Goal: Information Seeking & Learning: Learn about a topic

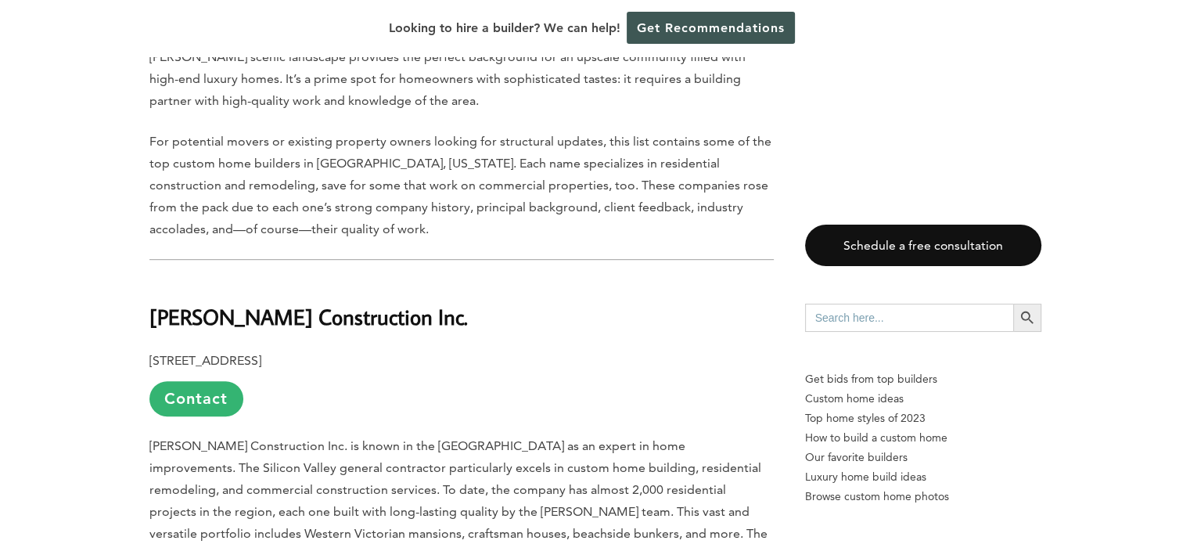
scroll to position [860, 0]
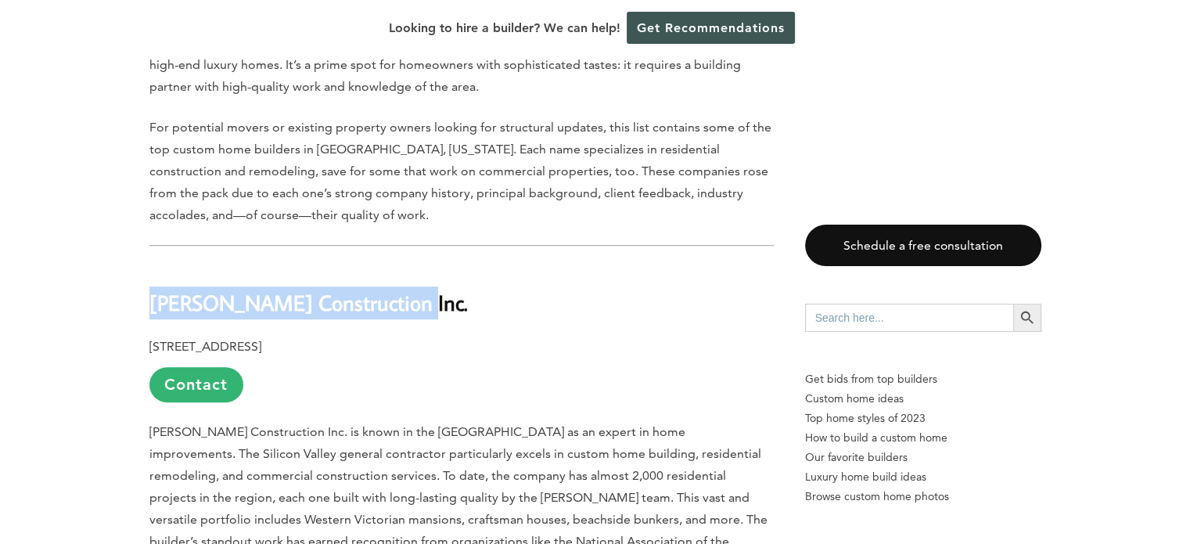
drag, startPoint x: 411, startPoint y: 275, endPoint x: 143, endPoint y: 269, distance: 267.6
copy b "[PERSON_NAME] Construction Inc."
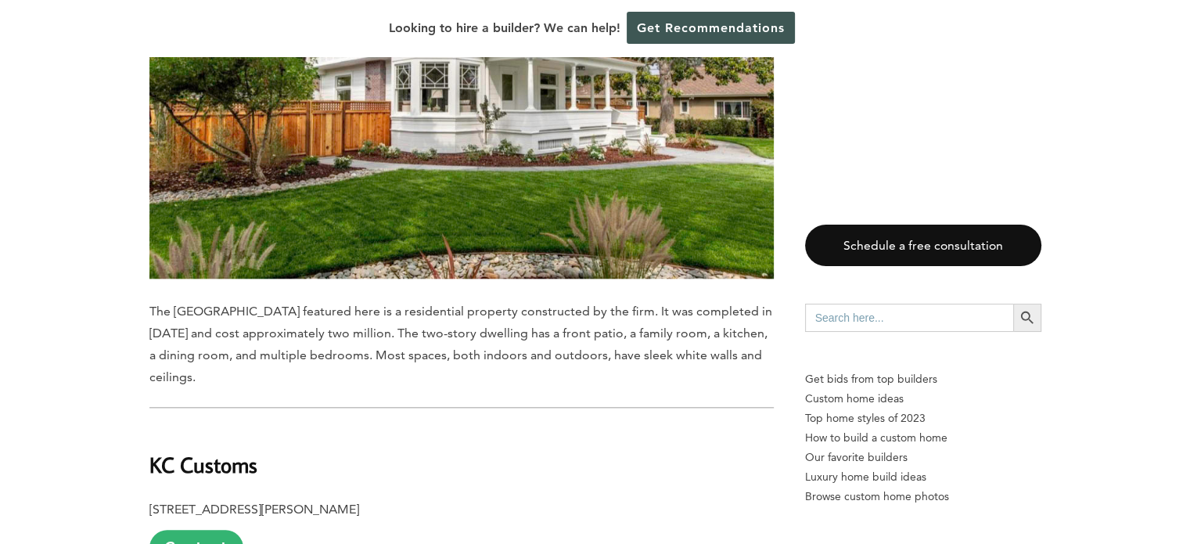
scroll to position [1643, 0]
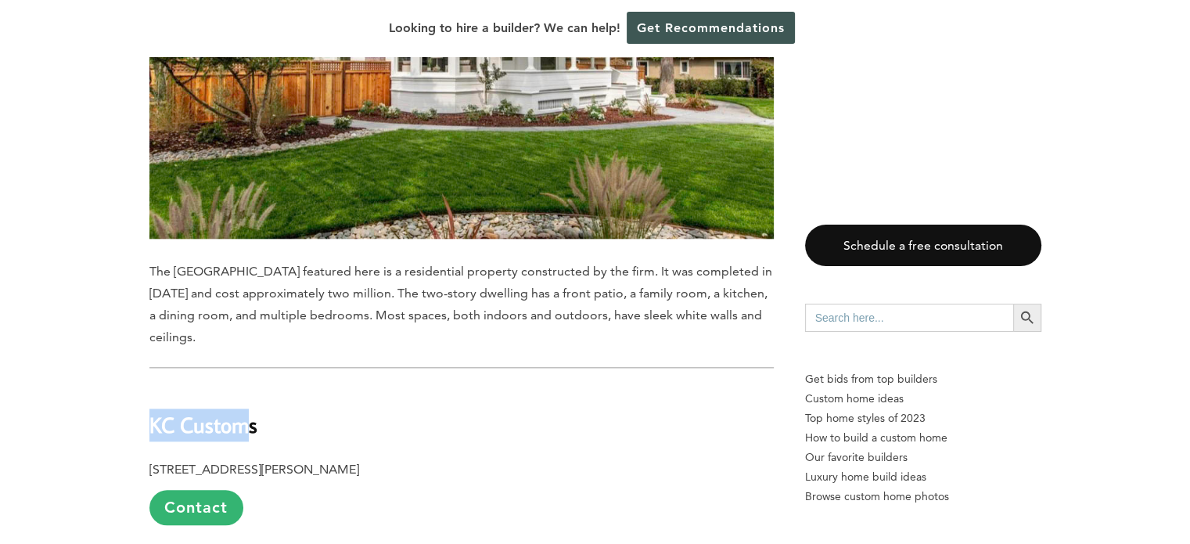
drag, startPoint x: 250, startPoint y: 367, endPoint x: 153, endPoint y: 372, distance: 97.1
click at [153, 411] on b "KC Customs" at bounding box center [203, 424] width 108 height 27
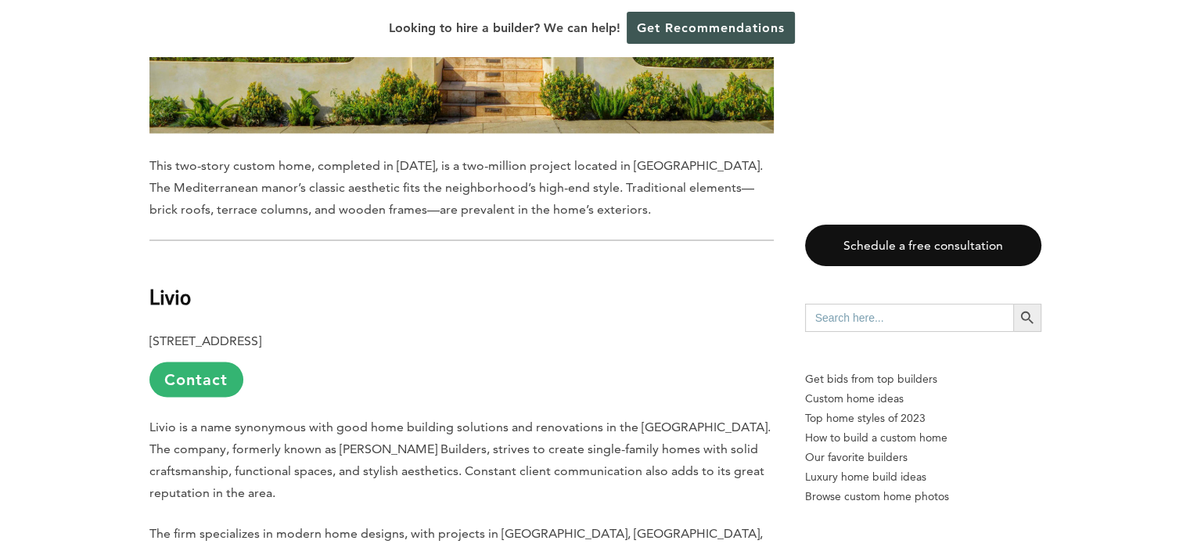
scroll to position [2660, 0]
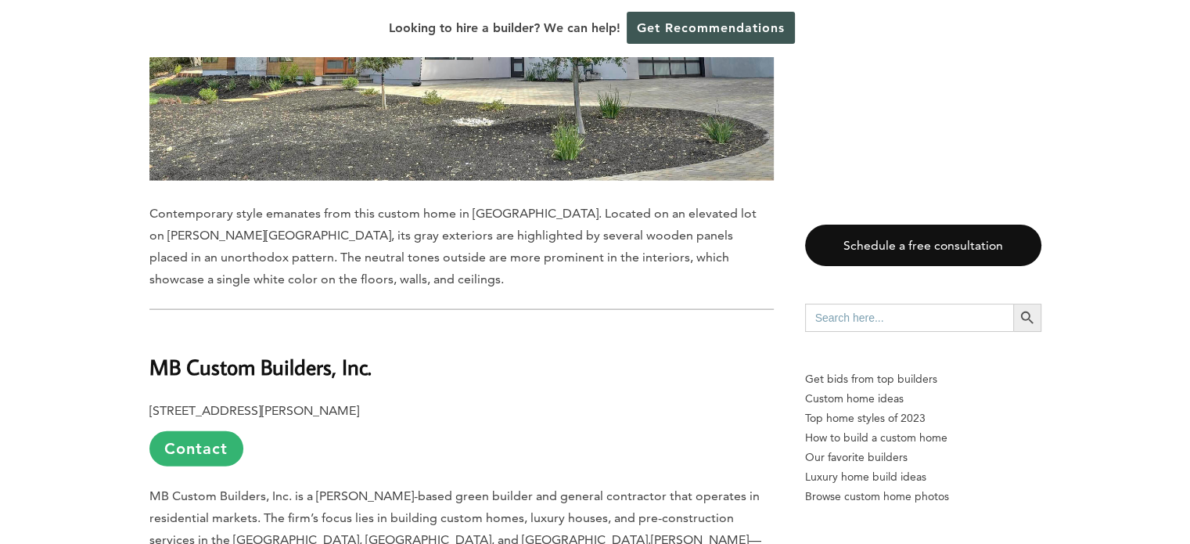
scroll to position [3442, 0]
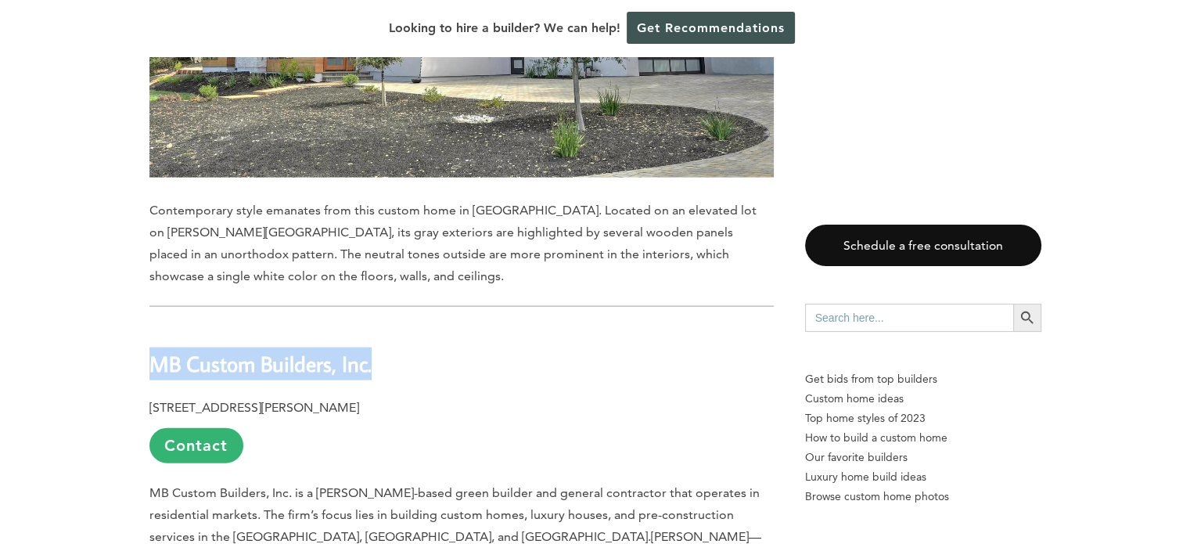
drag, startPoint x: 369, startPoint y: 289, endPoint x: 144, endPoint y: 287, distance: 225.3
copy b "MB Custom Builders, Inc."
click at [609, 397] on p "[STREET_ADDRESS][PERSON_NAME] Contact" at bounding box center [461, 430] width 624 height 66
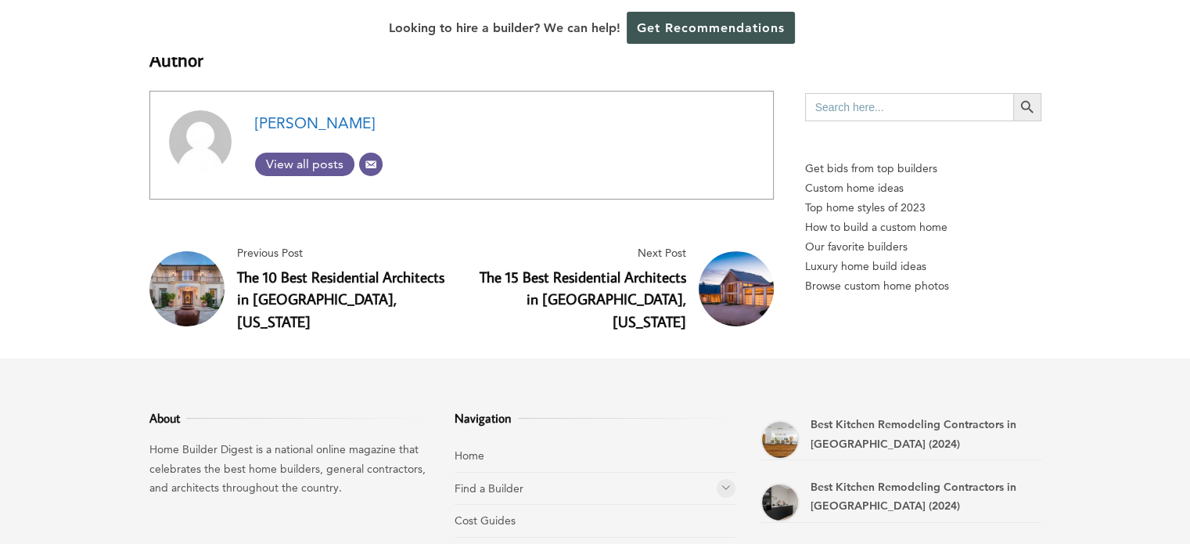
scroll to position [5397, 0]
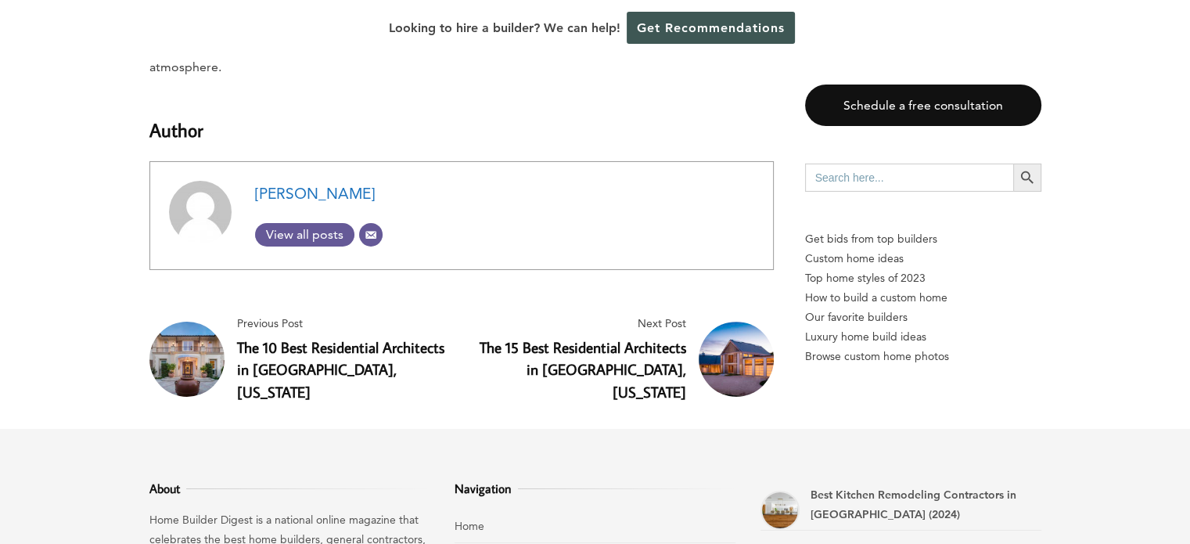
scroll to position [5241, 0]
